Goal: Transaction & Acquisition: Purchase product/service

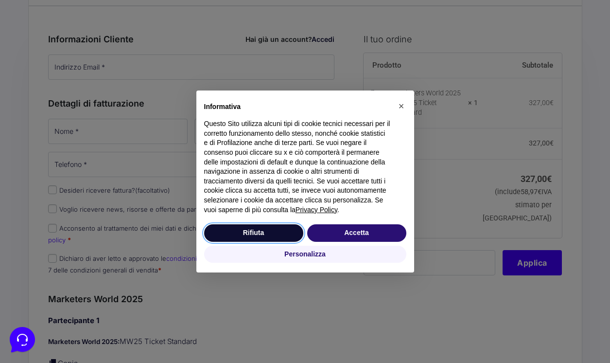
click at [281, 230] on button "Rifiuta" at bounding box center [253, 232] width 99 height 17
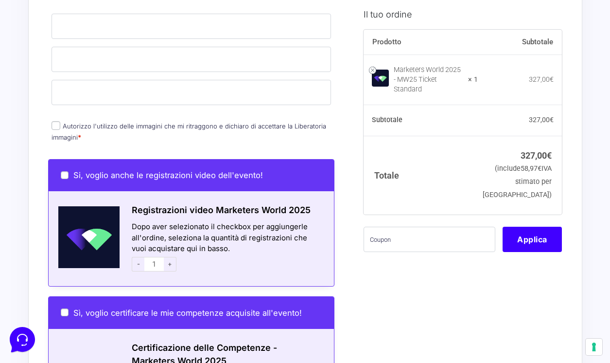
scroll to position [410, 0]
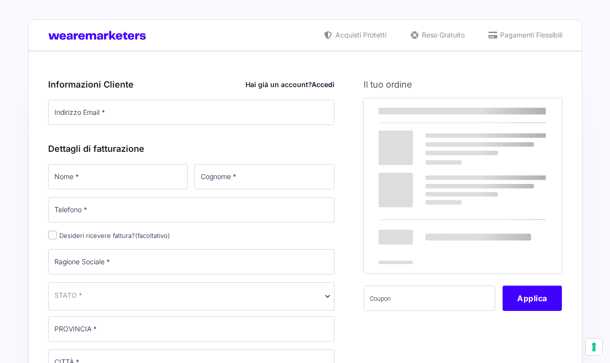
select select
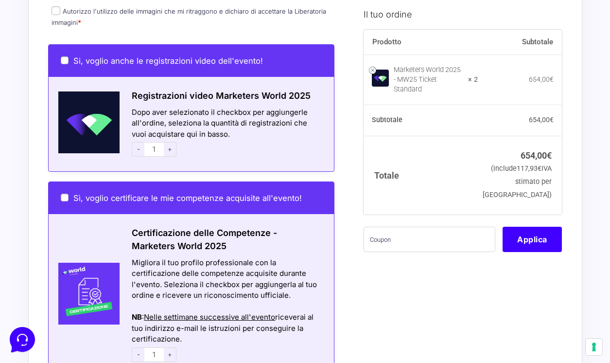
scroll to position [727, 0]
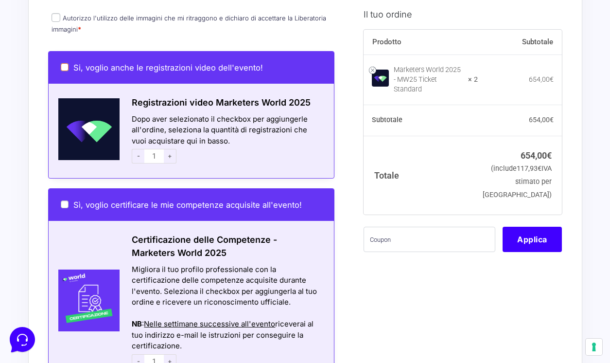
click at [66, 63] on input "Si, voglio anche le registrazioni video dell'evento!" at bounding box center [65, 67] width 8 height 8
checkbox input "true"
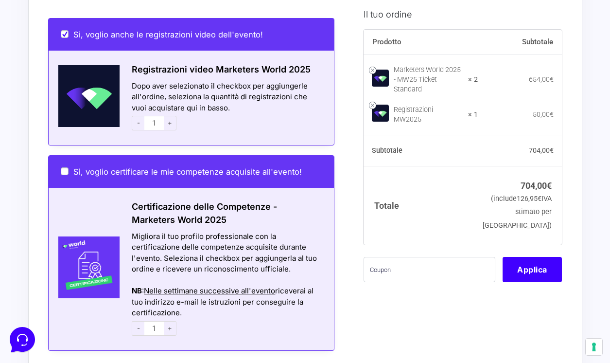
scroll to position [763, 0]
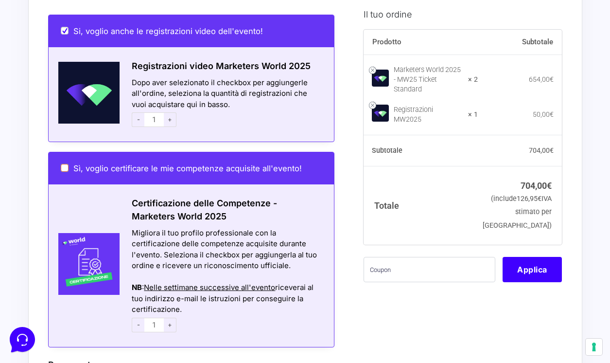
click at [63, 164] on input "Sì, voglio certificare le mie competenze acquisite all'evento!" at bounding box center [65, 168] width 8 height 8
checkbox input "true"
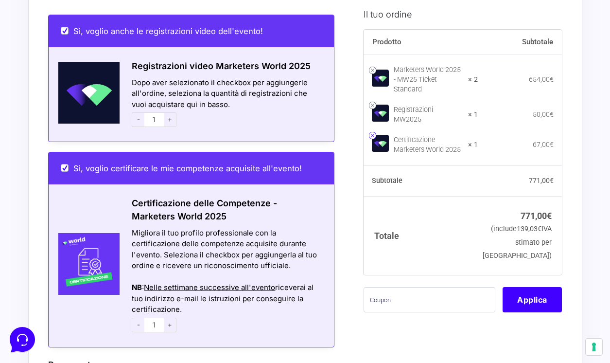
click at [373, 134] on link at bounding box center [372, 135] width 7 height 7
checkbox input "false"
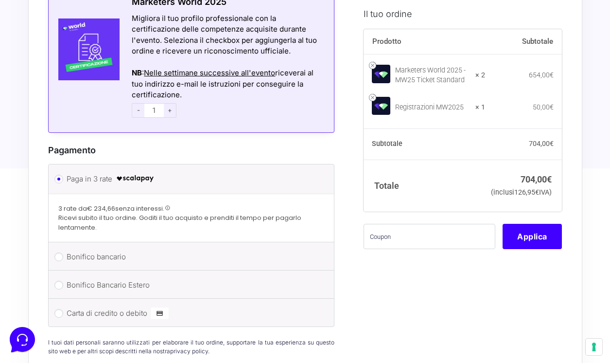
scroll to position [1012, 0]
click at [111, 305] on label "Carta di credito o debito" at bounding box center [190, 312] width 246 height 15
click at [63, 308] on input "Carta di credito o debito" at bounding box center [58, 312] width 9 height 9
radio input "true"
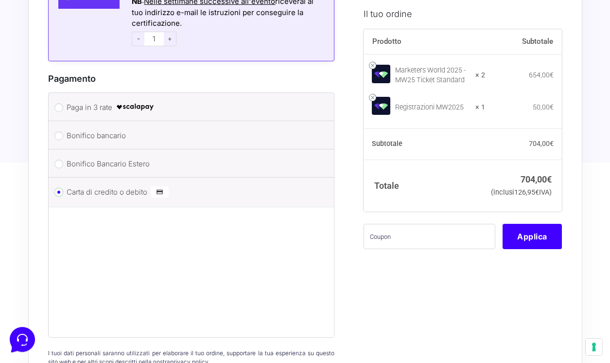
scroll to position [1091, 0]
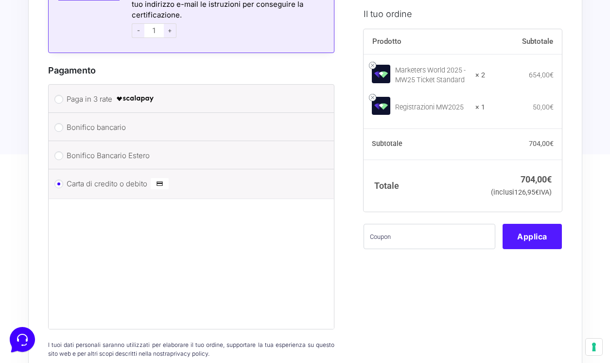
click at [534, 249] on button "Applica" at bounding box center [532, 236] width 59 height 25
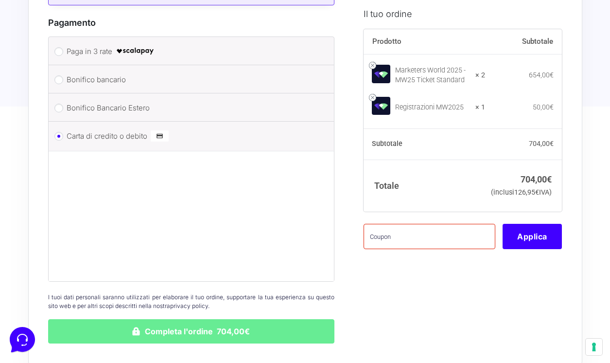
scroll to position [1141, 0]
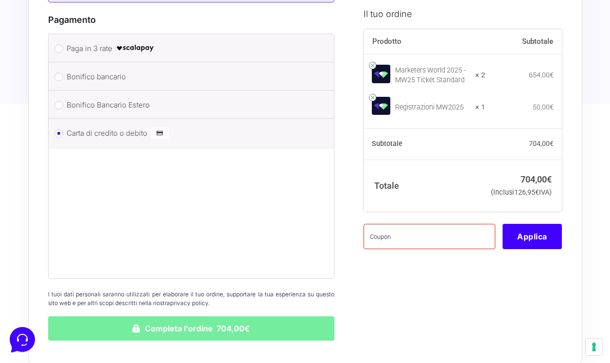
click at [225, 325] on button "Completa l'ordine 704,00€" at bounding box center [191, 328] width 287 height 24
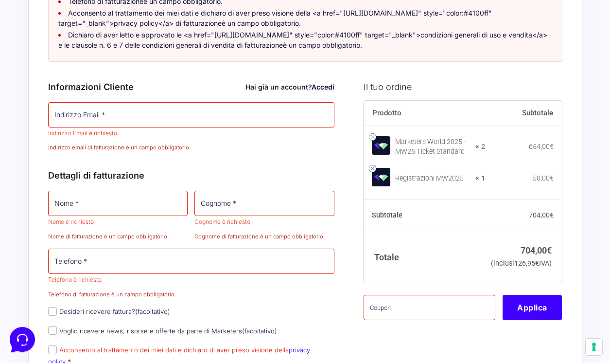
scroll to position [254, 0]
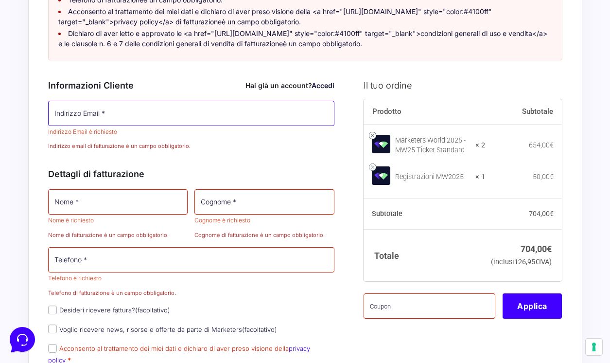
click at [176, 109] on input "Indirizzo Email *" at bounding box center [191, 113] width 287 height 25
type input "[EMAIL_ADDRESS][DOMAIN_NAME]"
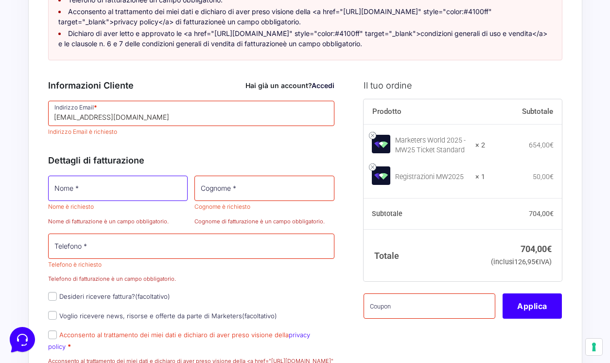
click at [128, 186] on input "Nome *" at bounding box center [118, 187] width 140 height 25
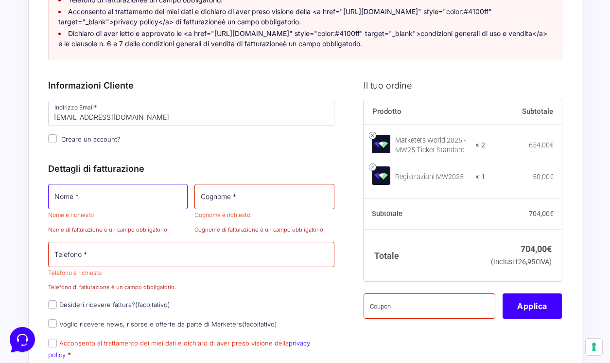
type input "[PERSON_NAME]"
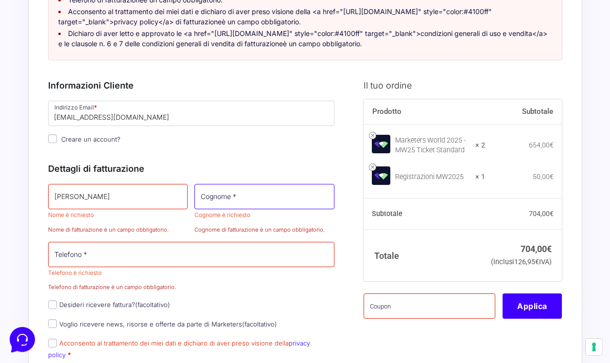
type input "BELLARDI"
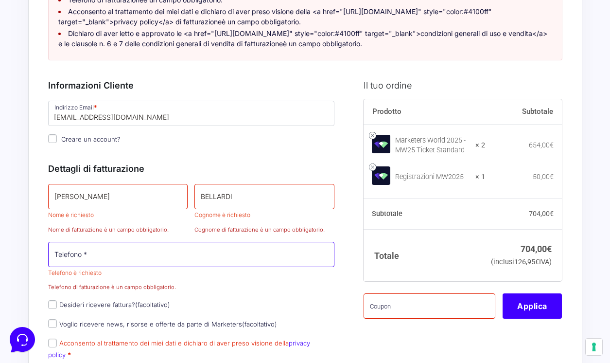
type input "[PHONE_NUMBER]"
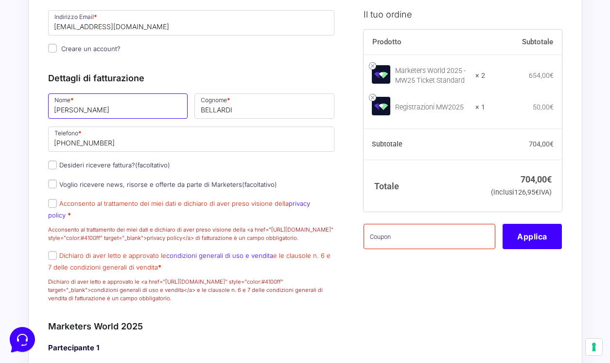
scroll to position [352, 0]
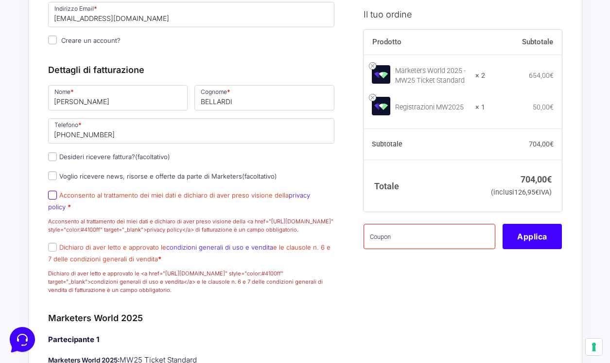
click at [52, 194] on input "Acconsento al trattamento dei miei dati e dichiaro di aver preso visione della …" at bounding box center [52, 195] width 9 height 9
checkbox input "true"
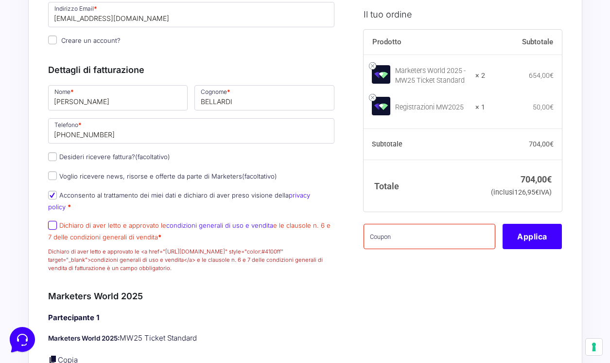
click at [50, 221] on input "Dichiaro di aver letto e approvato le condizioni generali di uso e vendita e le…" at bounding box center [52, 225] width 9 height 9
checkbox input "true"
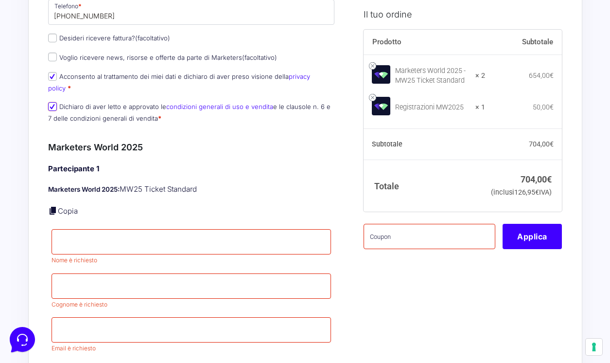
scroll to position [470, 0]
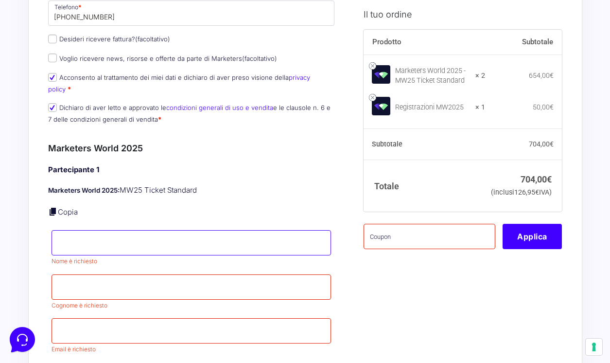
click at [128, 231] on input "Nome *" at bounding box center [192, 242] width 280 height 25
type input "[PERSON_NAME]"
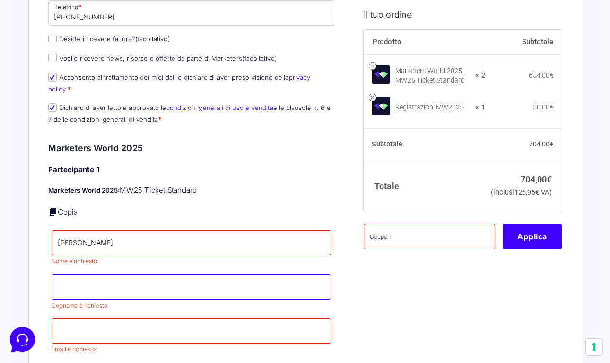
type input "BUCUR"
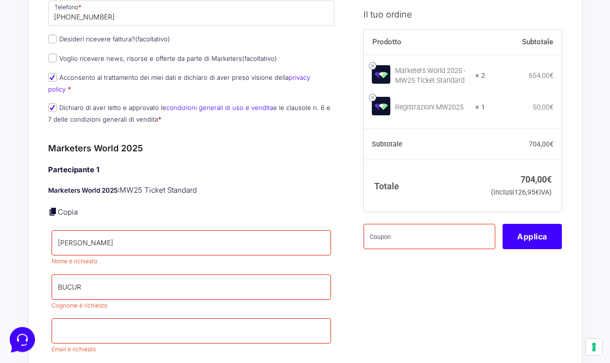
type input "[EMAIL_ADDRESS][DOMAIN_NAME]"
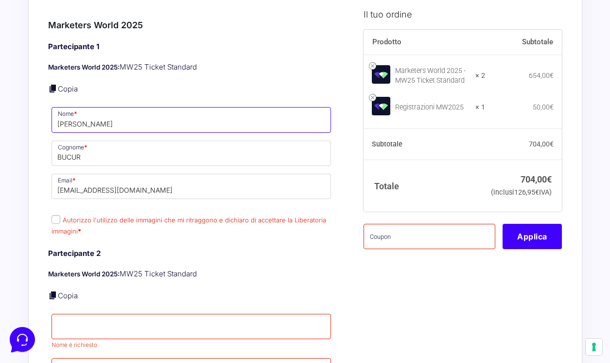
scroll to position [594, 0]
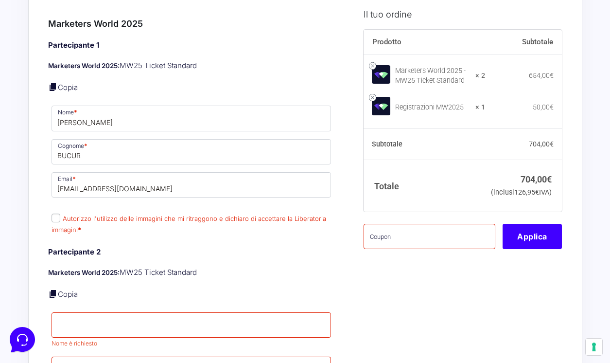
click at [54, 213] on input "Autorizzo l'utilizzo delle immagini che mi ritraggono e dichiaro di accettare l…" at bounding box center [56, 217] width 9 height 9
checkbox input "true"
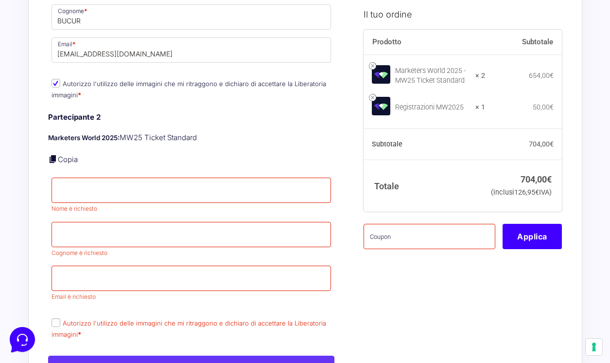
scroll to position [740, 0]
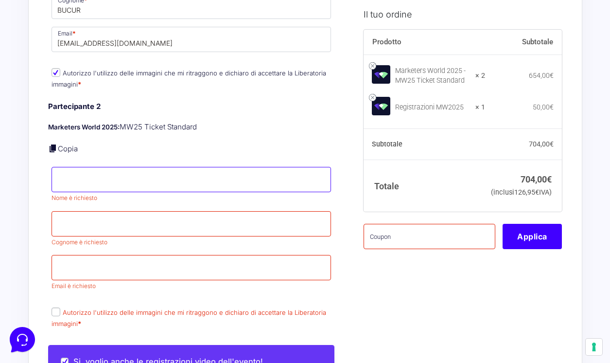
click at [122, 167] on input "Nome *" at bounding box center [192, 179] width 280 height 25
type input "[PERSON_NAME]"
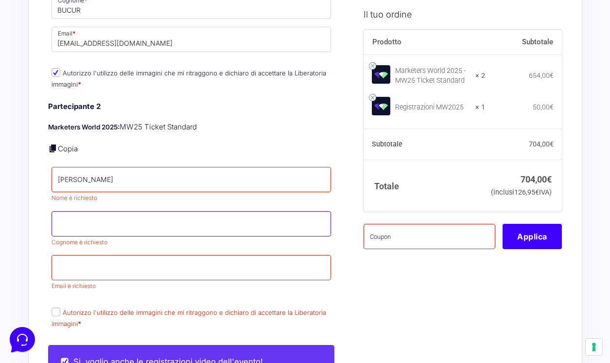
type input "BELLARDI"
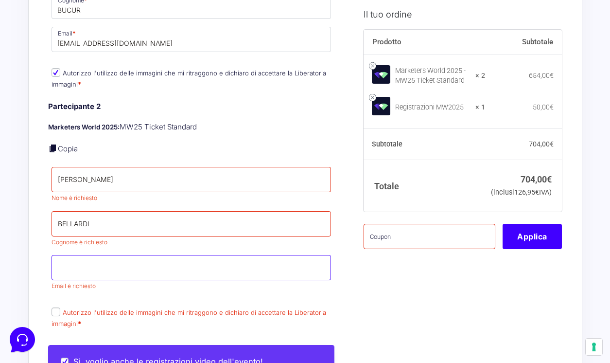
type input "[EMAIL_ADDRESS][DOMAIN_NAME]"
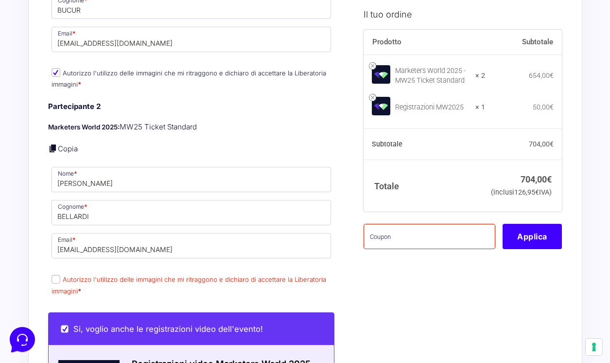
click at [54, 275] on input "Autorizzo l'utilizzo delle immagini che mi ritraggono e dichiaro di accettare l…" at bounding box center [56, 279] width 9 height 9
checkbox input "true"
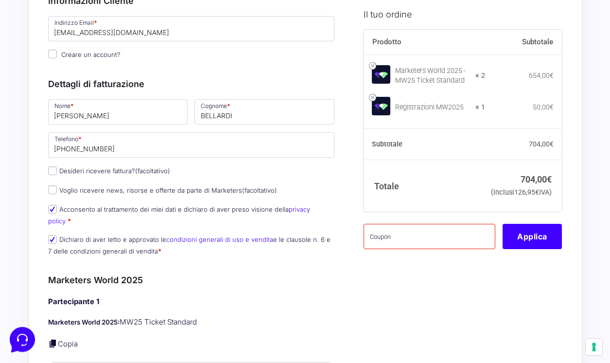
scroll to position [347, 0]
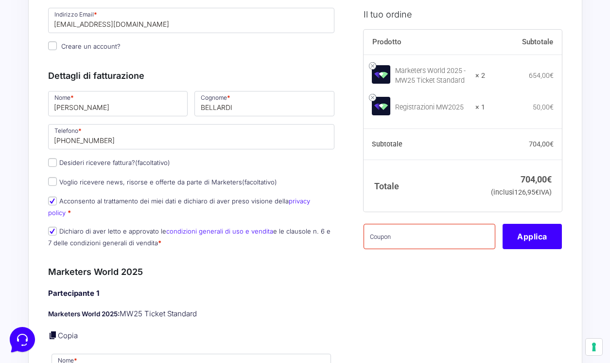
click at [305, 288] on h4 "Partecipante 1" at bounding box center [191, 293] width 287 height 11
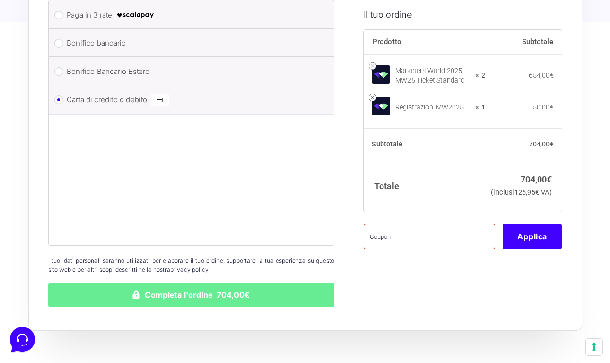
scroll to position [1487, 0]
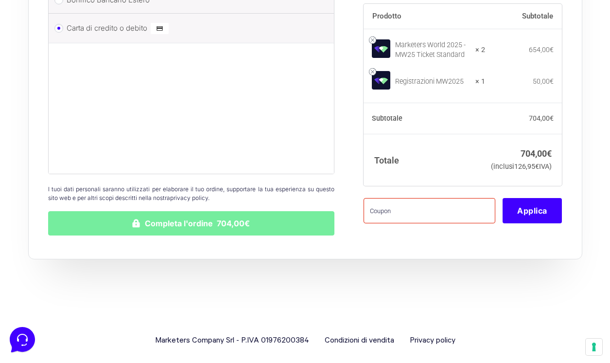
click at [261, 213] on button "Completa l'ordine 704,00€" at bounding box center [191, 223] width 287 height 24
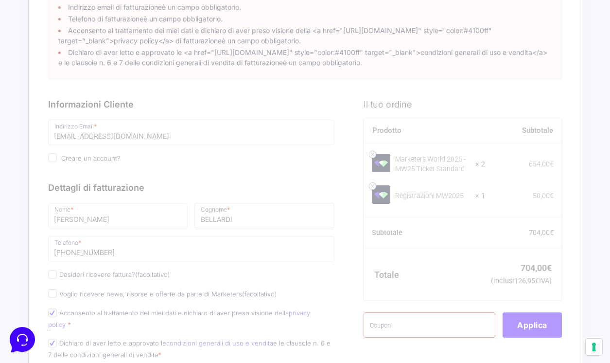
scroll to position [0, 0]
